Goal: Transaction & Acquisition: Purchase product/service

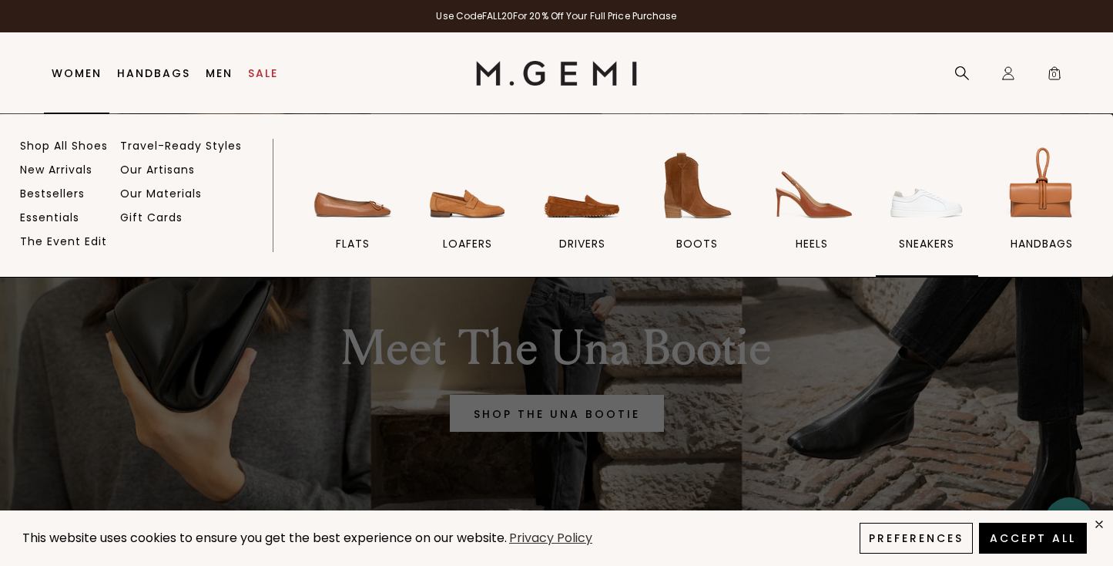
click at [912, 213] on img at bounding box center [927, 186] width 86 height 86
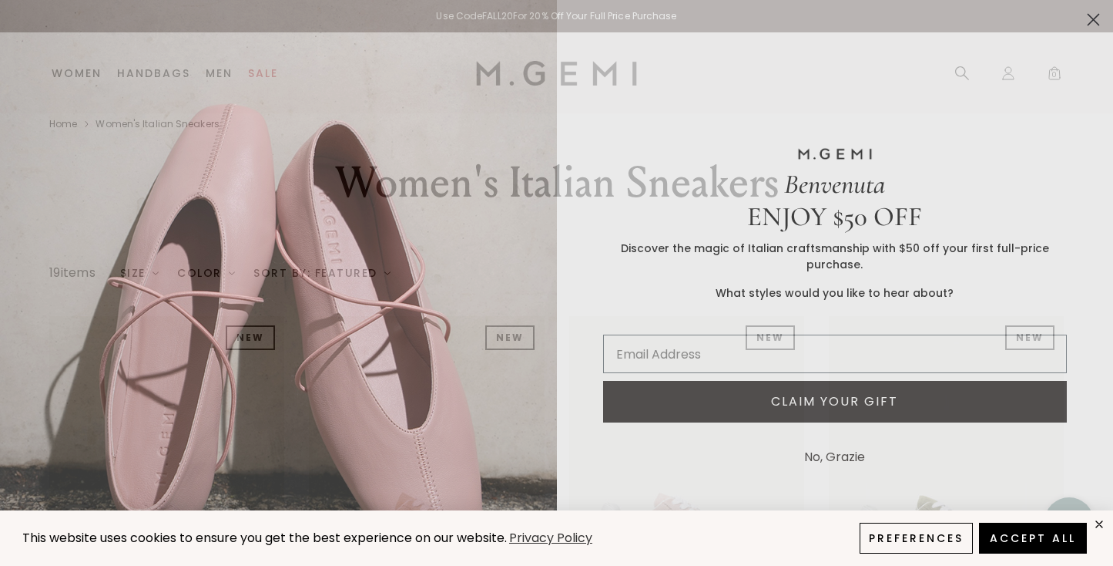
scroll to position [25, 0]
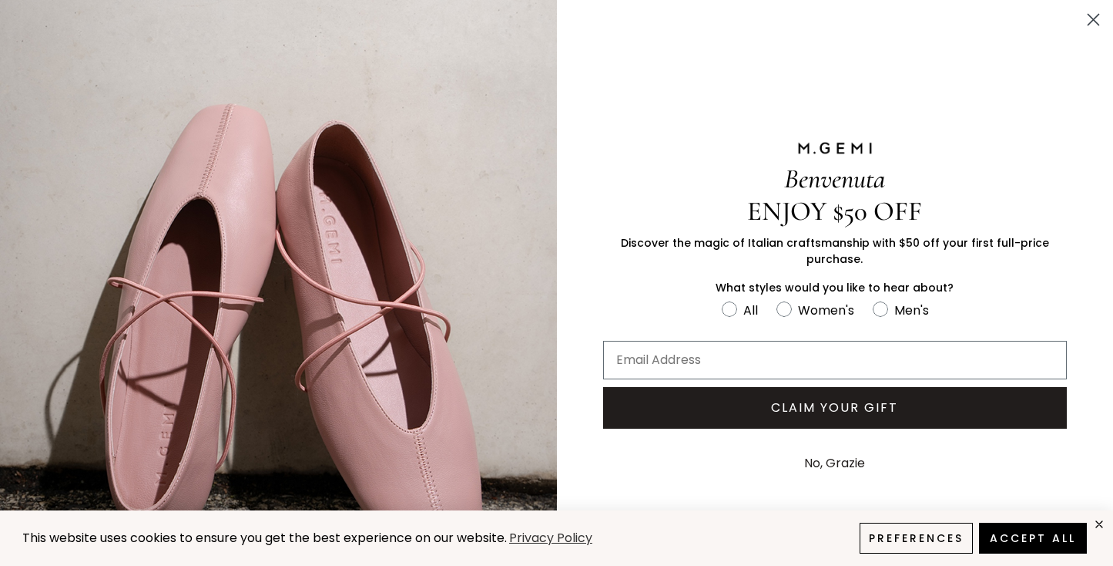
click at [1095, 18] on circle "Close dialog" at bounding box center [1093, 19] width 25 height 25
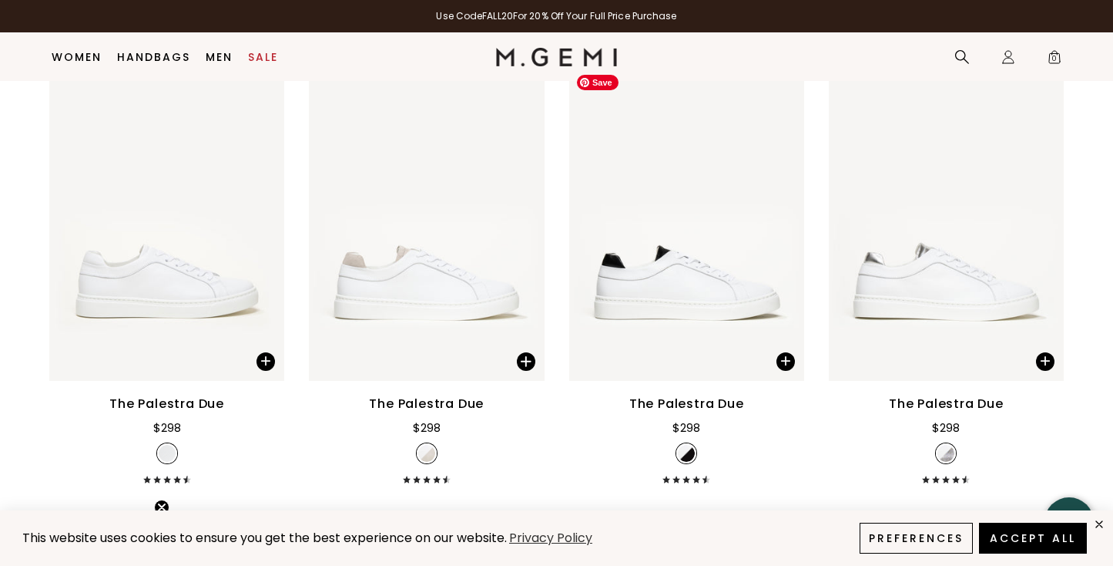
scroll to position [1630, 0]
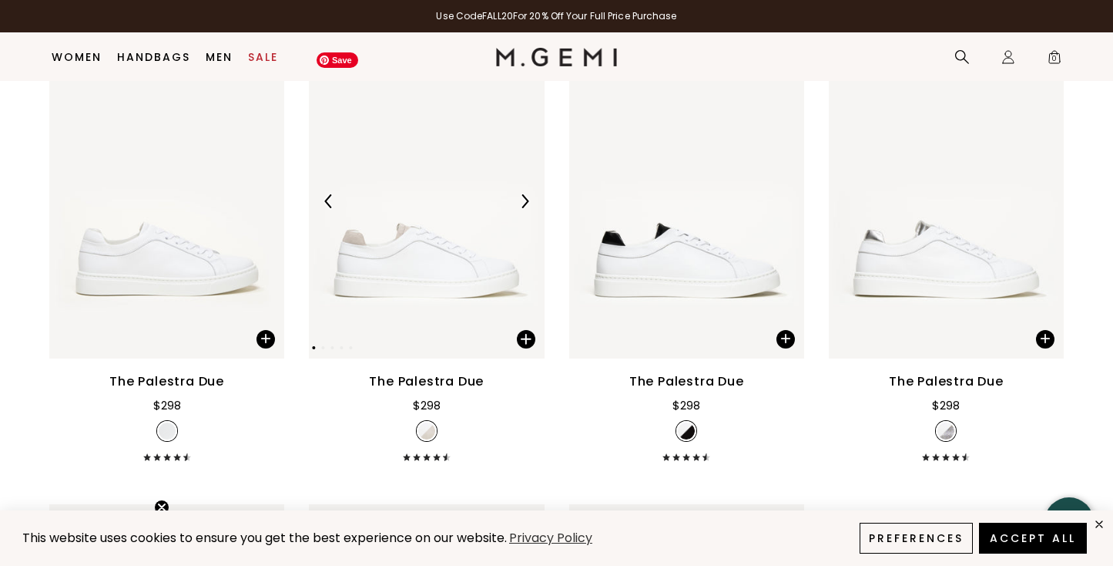
click at [416, 268] on img at bounding box center [426, 202] width 235 height 314
